Goal: Navigation & Orientation: Find specific page/section

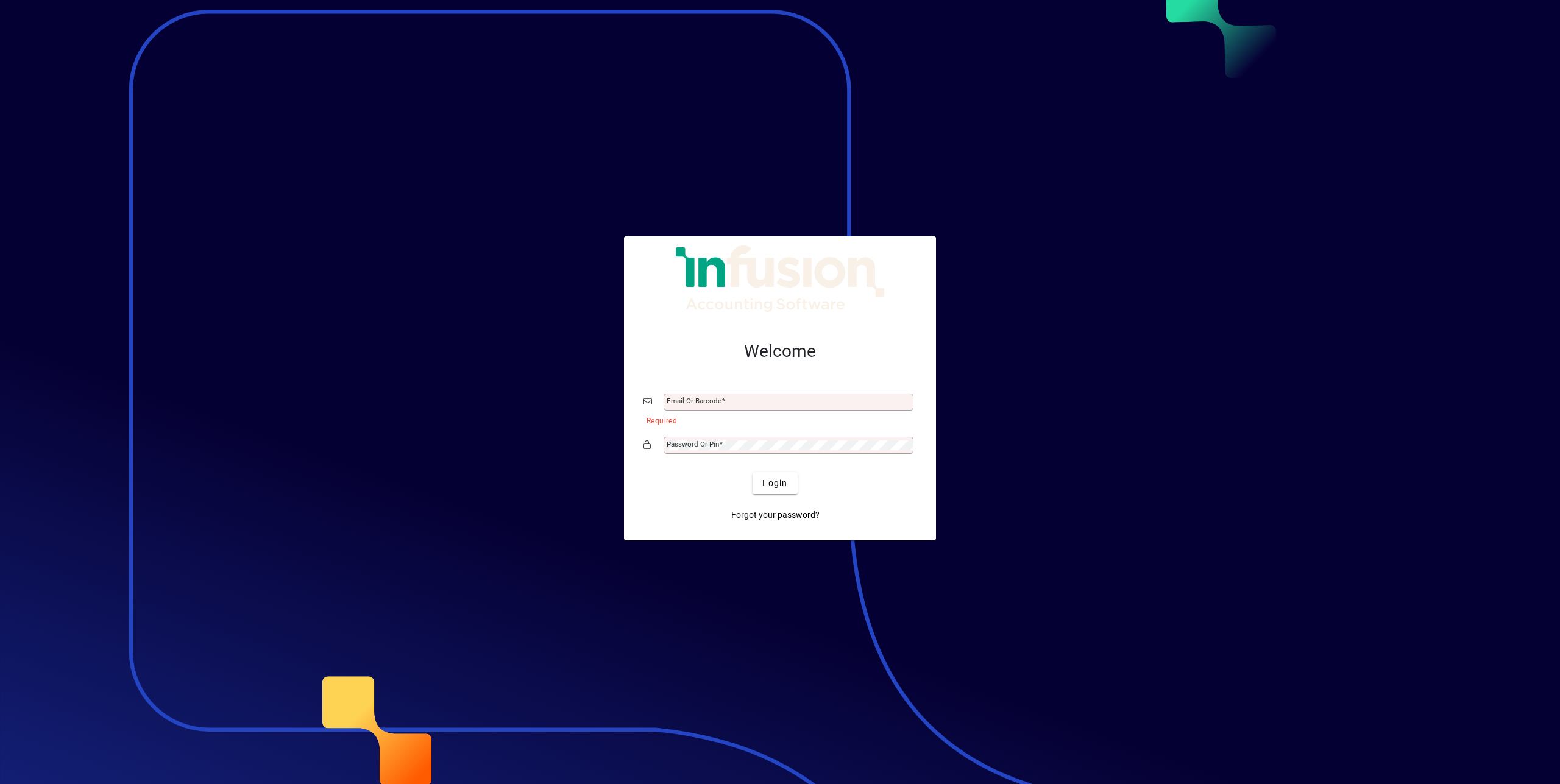
type input "**********"
click at [780, 475] on span "submit" at bounding box center [775, 482] width 44 height 29
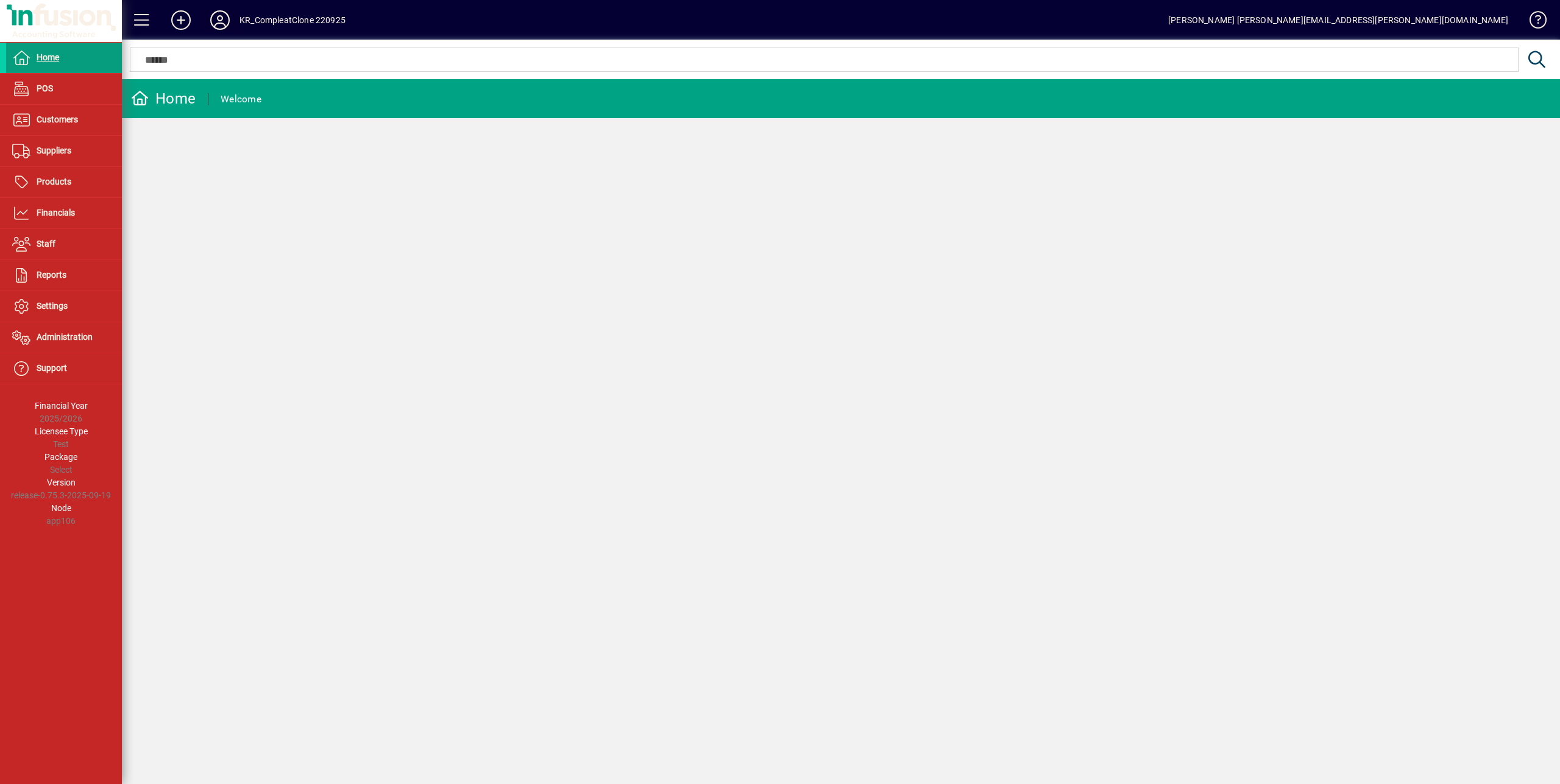
click at [218, 18] on icon at bounding box center [220, 20] width 25 height 20
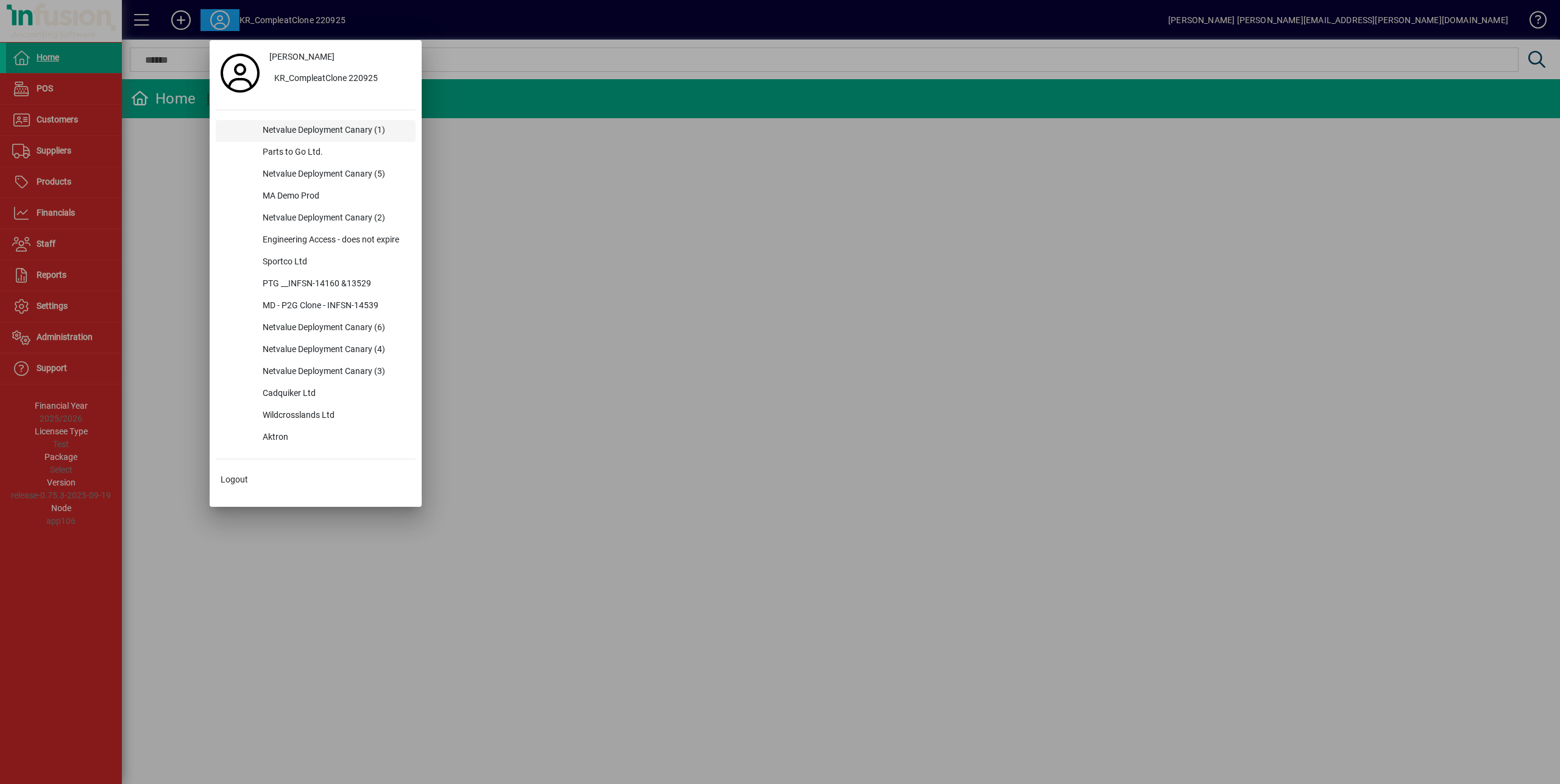
click at [308, 135] on div "Netvalue Deployment Canary (1)" at bounding box center [334, 130] width 163 height 22
